Goal: Find specific page/section: Find specific page/section

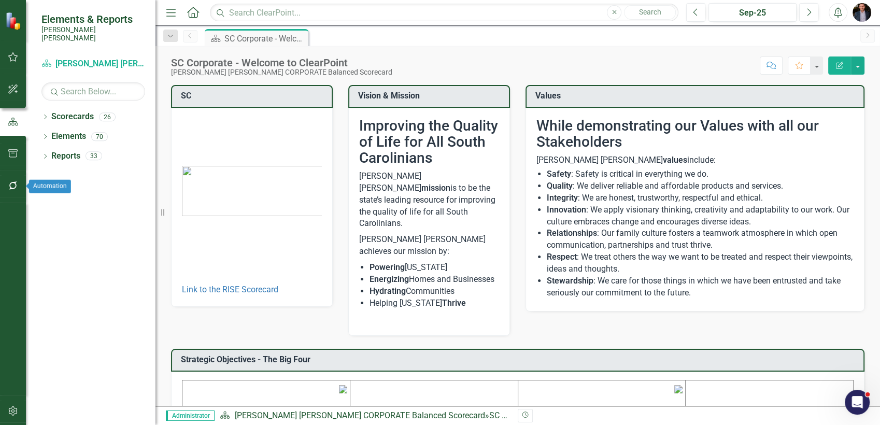
click at [8, 181] on icon "button" at bounding box center [13, 185] width 11 height 8
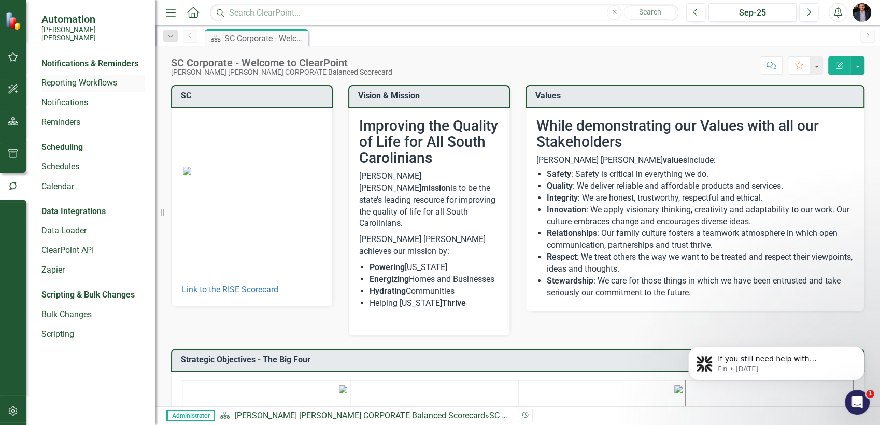
click at [90, 77] on link "Reporting Workflows" at bounding box center [93, 83] width 104 height 12
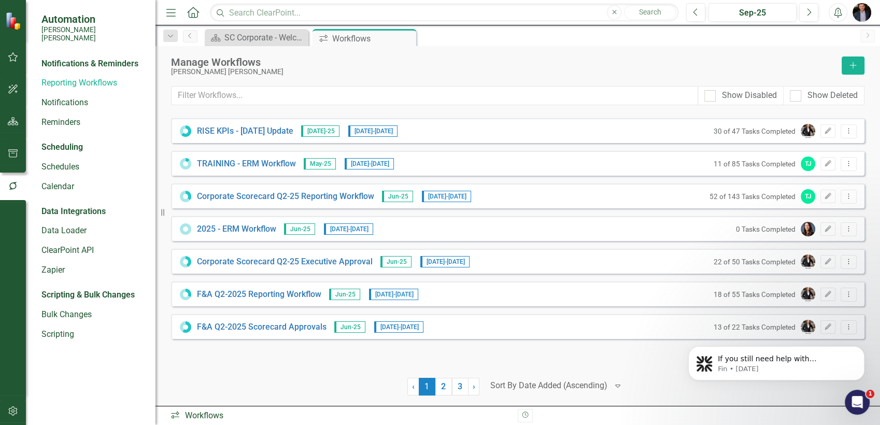
click at [570, 389] on div at bounding box center [548, 386] width 117 height 14
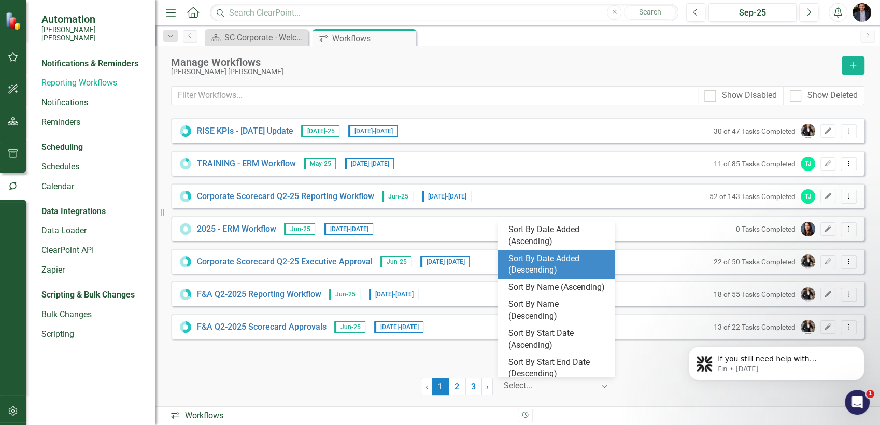
click at [557, 257] on div "Sort By Date Added (Descending)" at bounding box center [559, 265] width 100 height 24
